Goal: Information Seeking & Learning: Learn about a topic

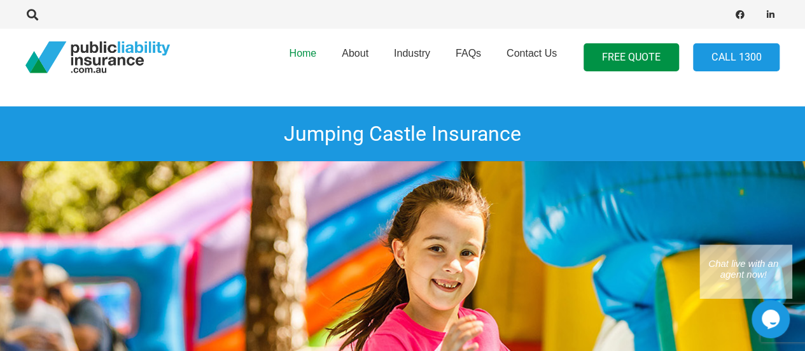
click at [306, 53] on span "Home" at bounding box center [302, 53] width 27 height 11
click at [349, 57] on span "About" at bounding box center [355, 53] width 27 height 11
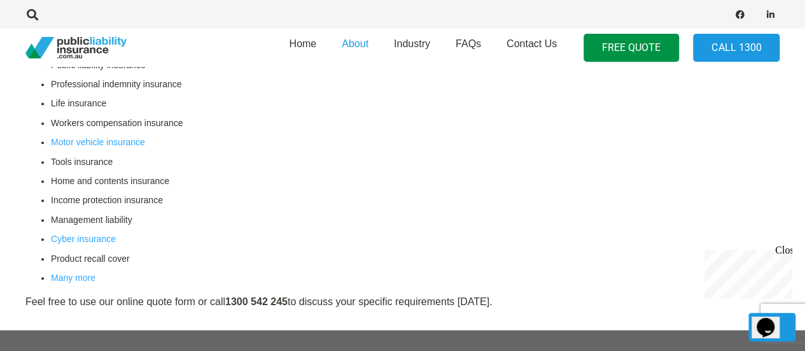
scroll to position [382, 0]
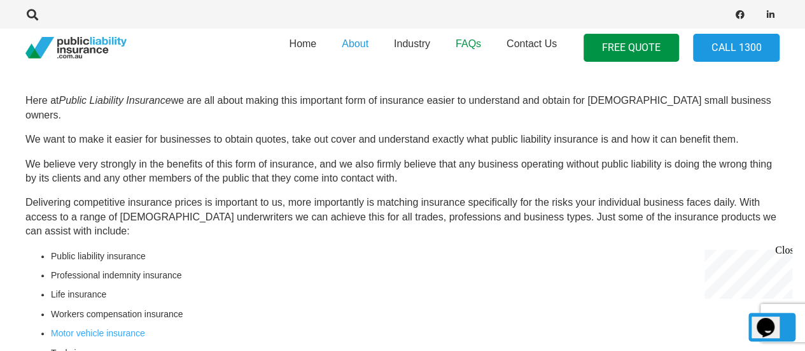
click at [464, 48] on span "FAQs" at bounding box center [468, 43] width 25 height 11
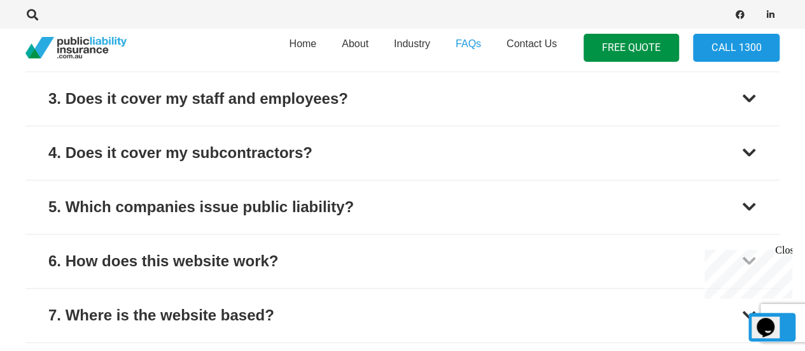
scroll to position [764, 0]
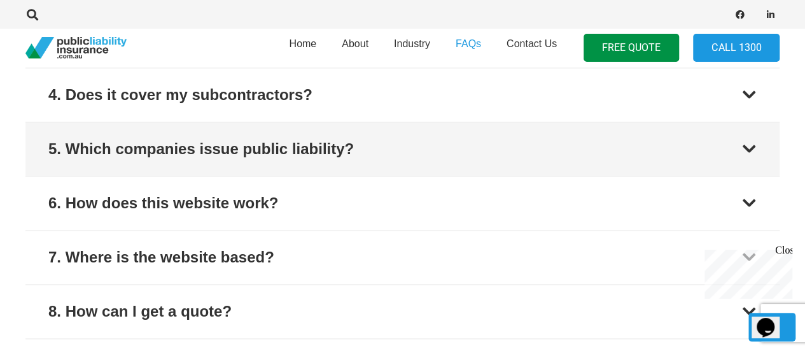
click at [738, 150] on button "5. Which companies issue public liability?" at bounding box center [402, 148] width 754 height 53
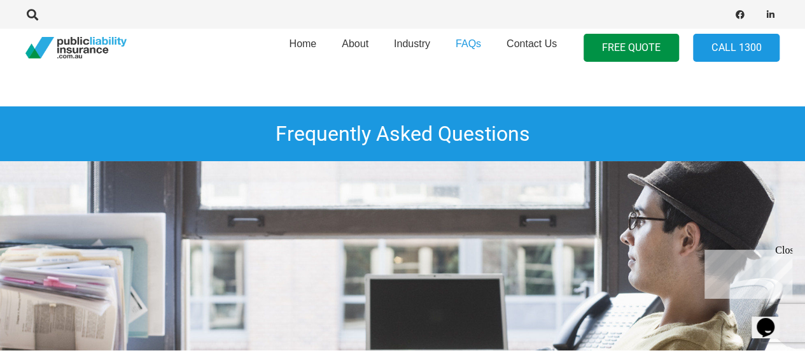
scroll to position [191, 0]
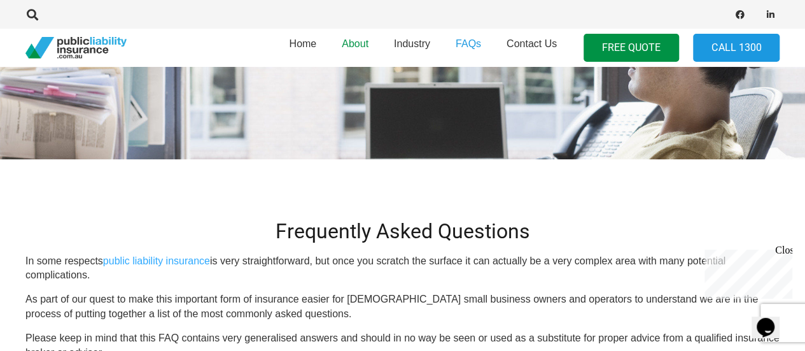
click at [361, 44] on span "About" at bounding box center [355, 43] width 27 height 11
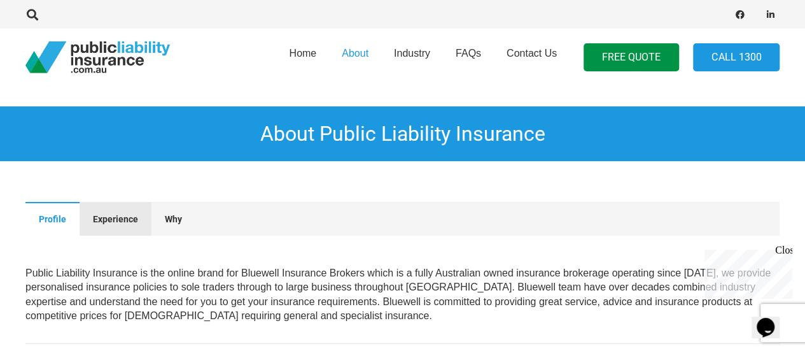
click at [111, 220] on span "Experience" at bounding box center [115, 219] width 45 height 10
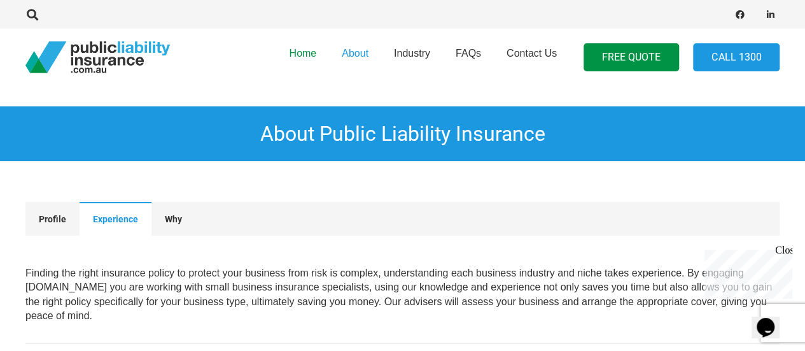
click at [300, 59] on span "Home" at bounding box center [302, 53] width 27 height 11
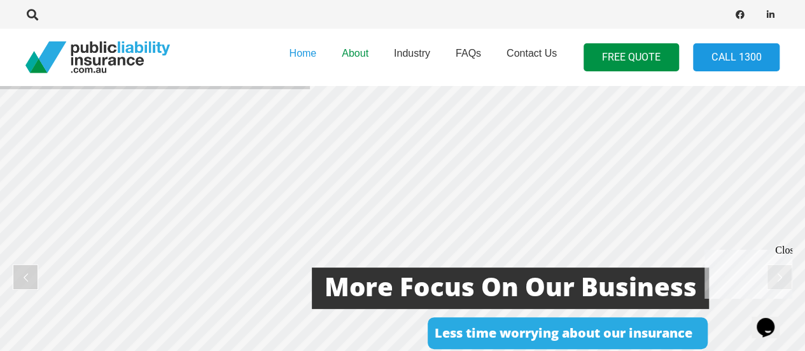
click at [357, 58] on span "About" at bounding box center [355, 53] width 27 height 11
